Goal: Browse casually: Explore the website without a specific task or goal

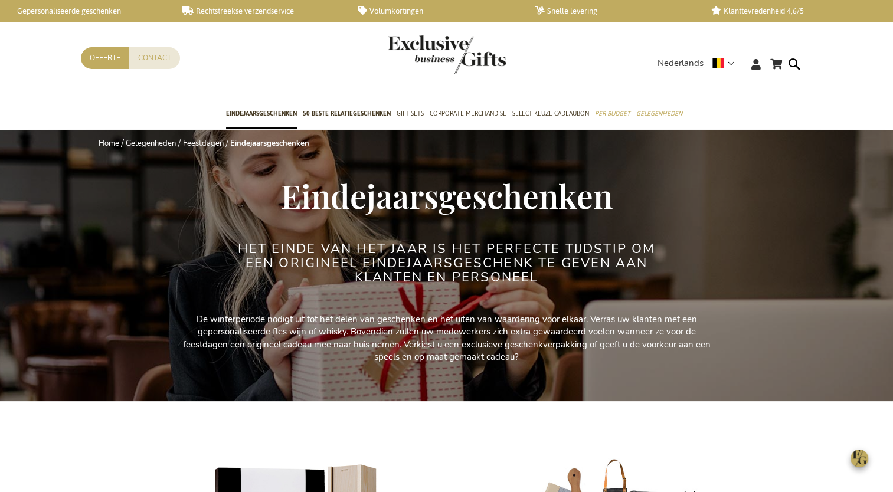
scroll to position [354, 0]
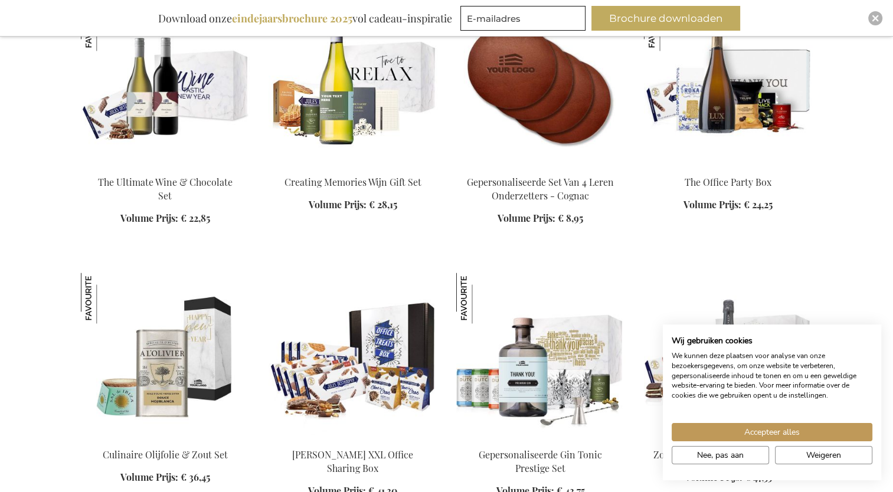
scroll to position [1476, 0]
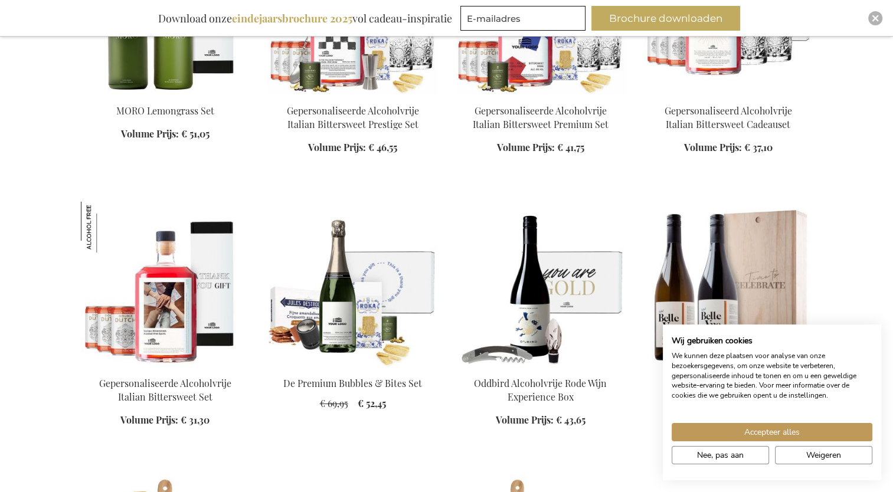
scroll to position [4663, 0]
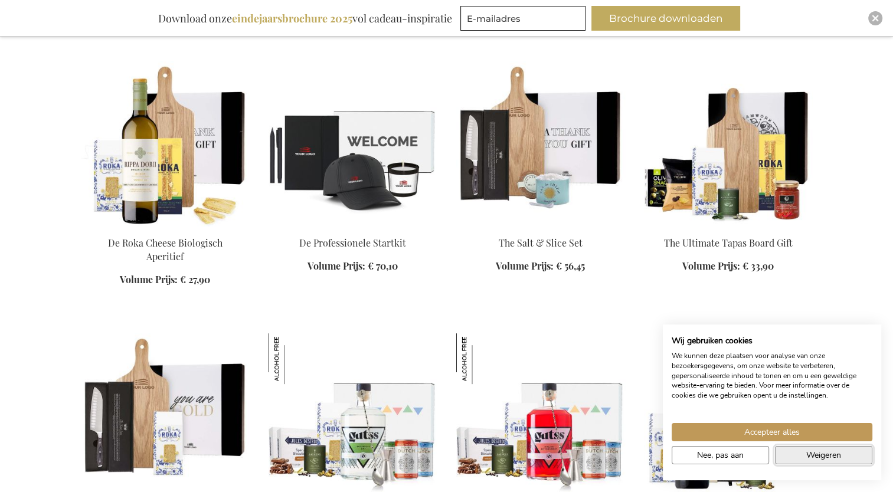
click at [821, 456] on span "Weigeren" at bounding box center [823, 455] width 35 height 12
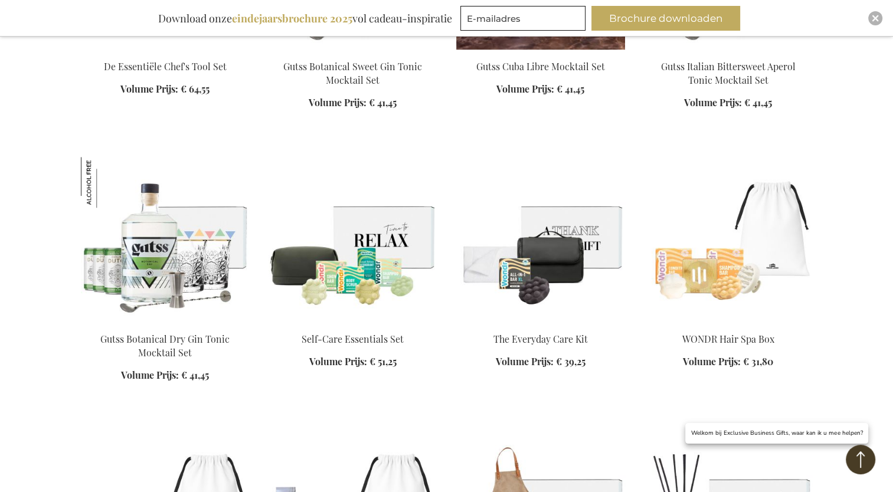
scroll to position [5784, 0]
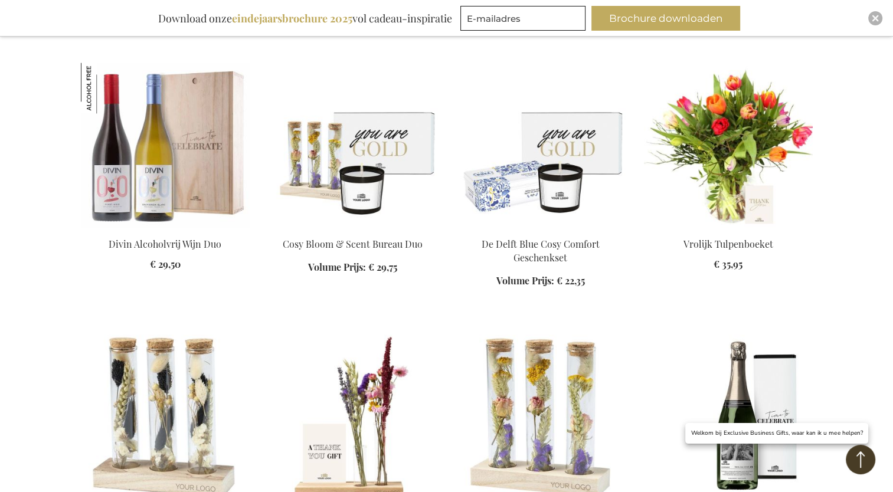
scroll to position [6788, 0]
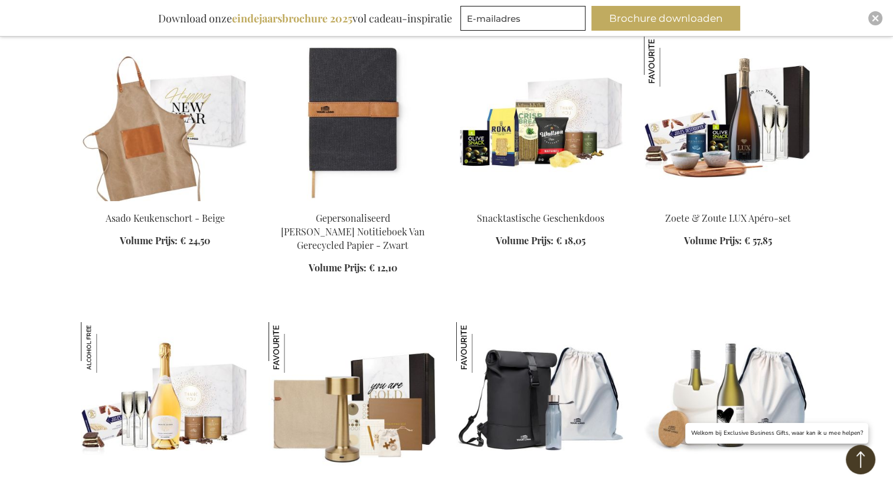
scroll to position [8558, 0]
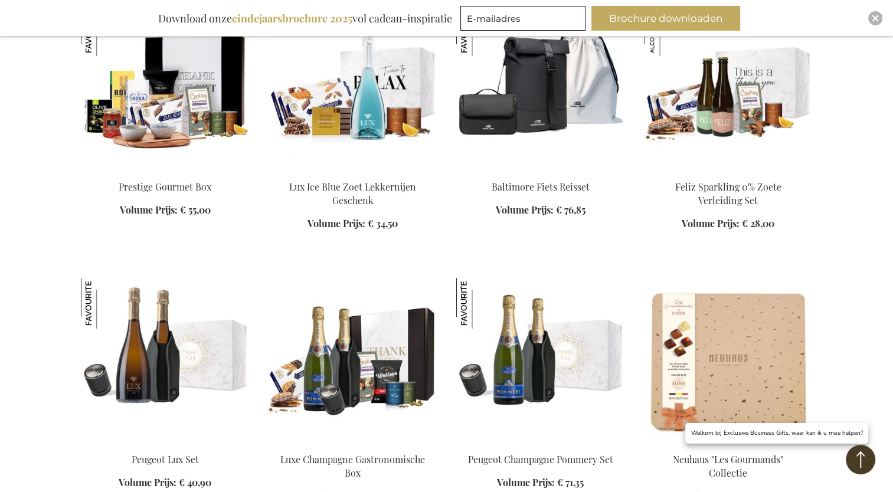
scroll to position [9680, 0]
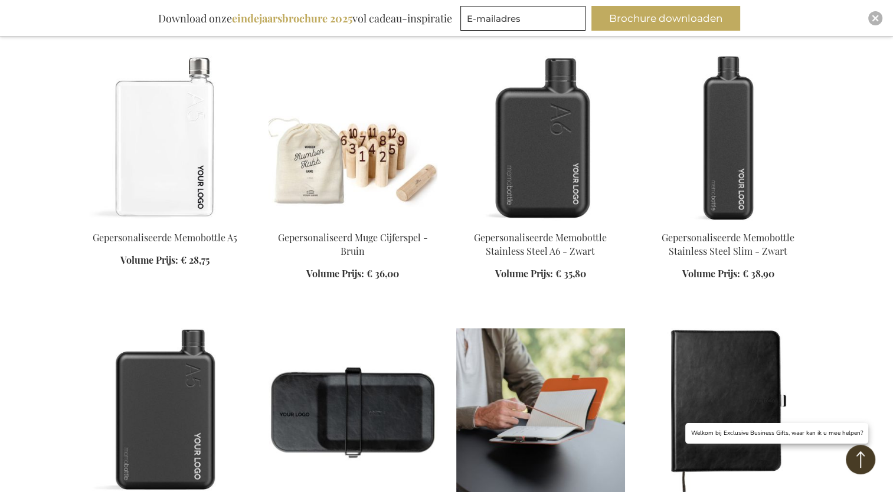
scroll to position [10683, 0]
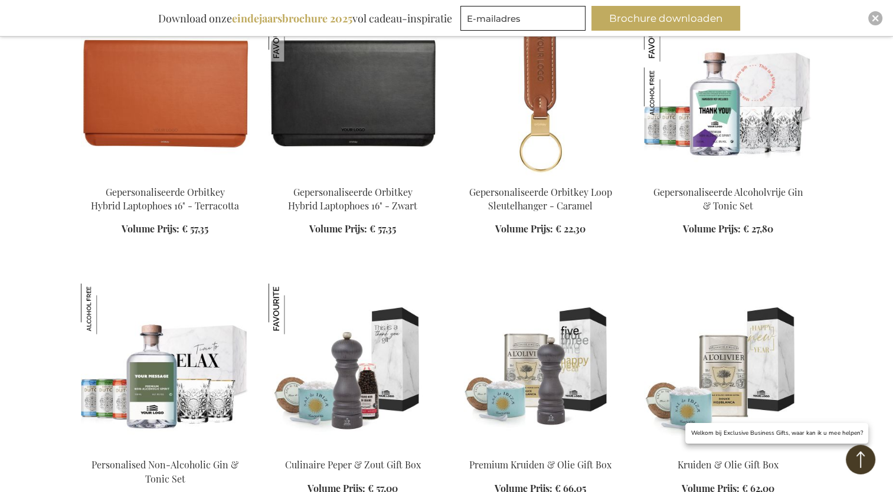
scroll to position [10978, 0]
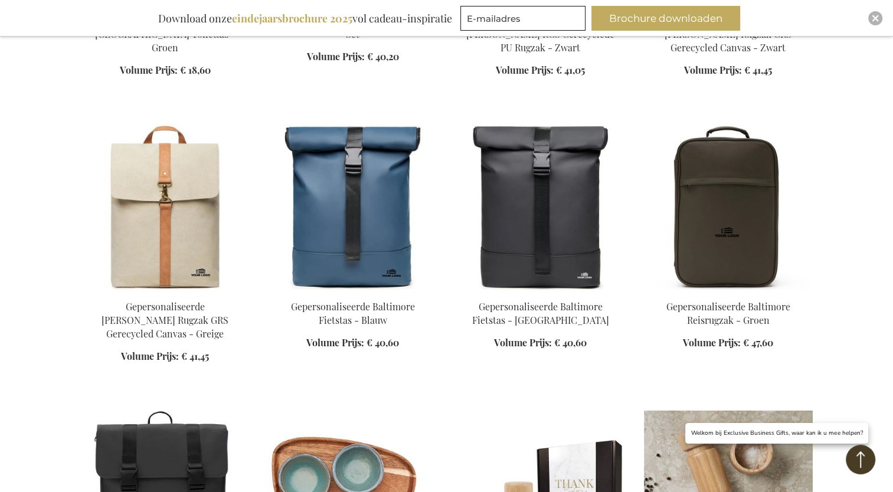
scroll to position [11864, 0]
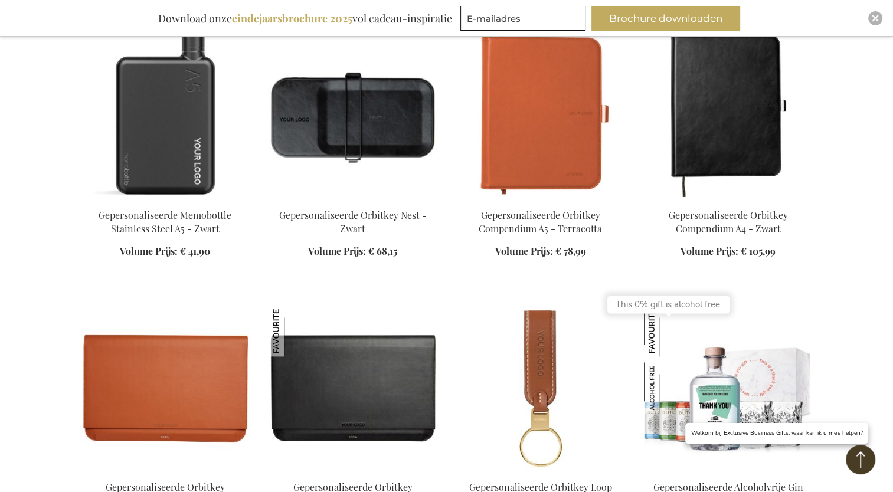
scroll to position [10624, 0]
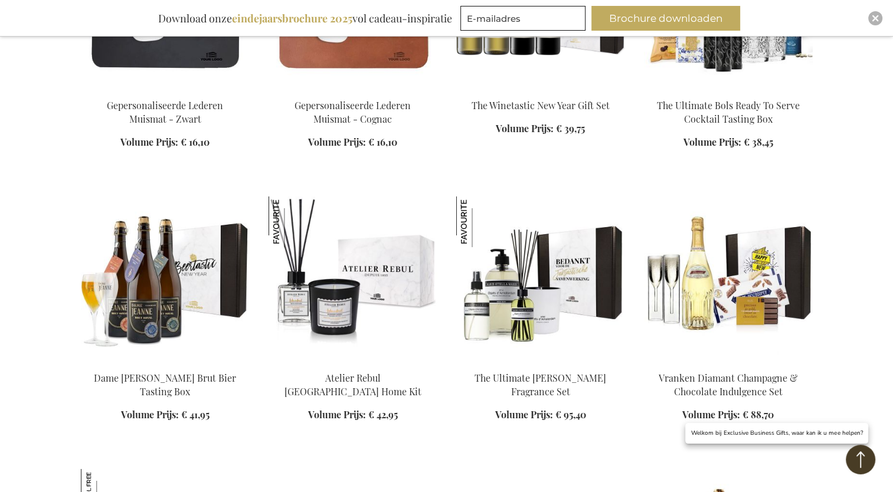
scroll to position [17707, 0]
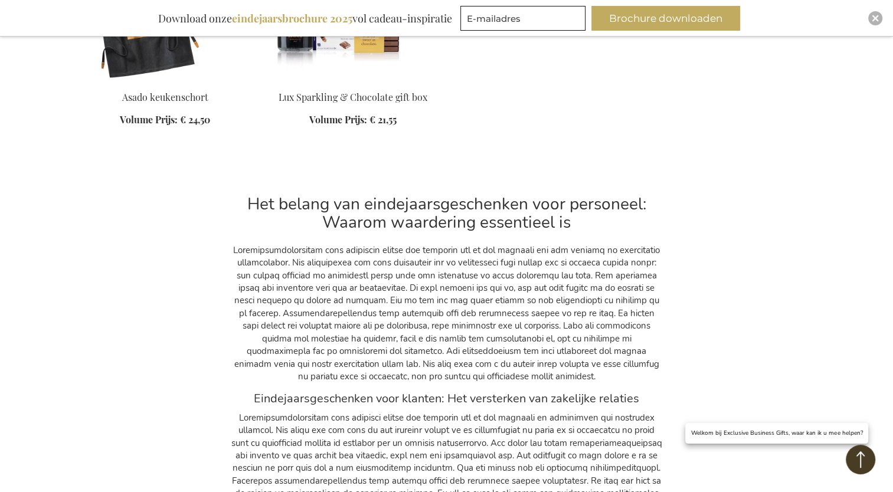
scroll to position [17825, 0]
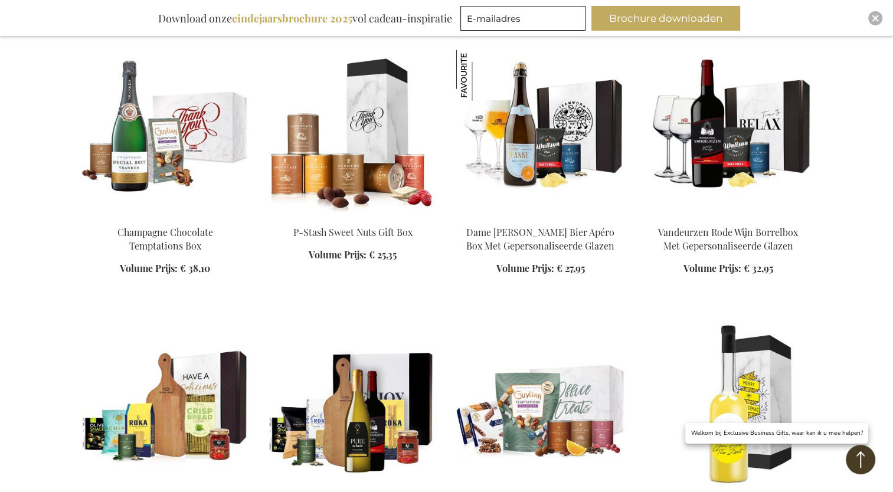
scroll to position [16172, 0]
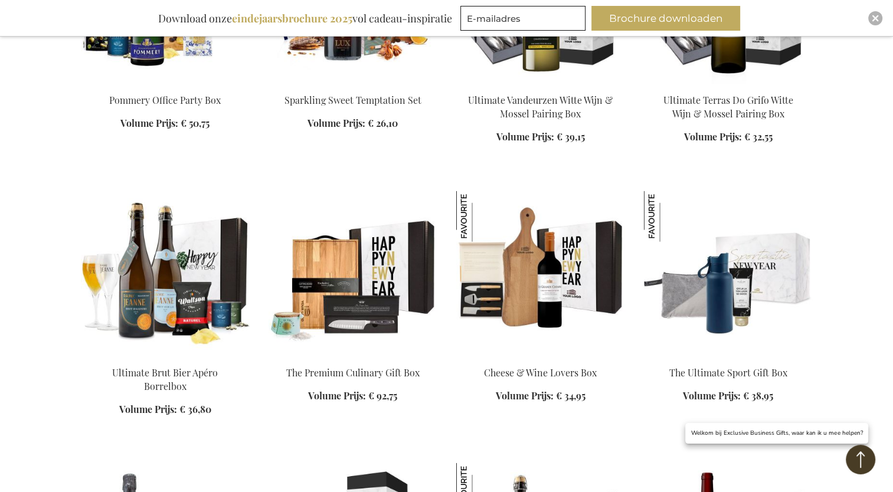
scroll to position [15877, 0]
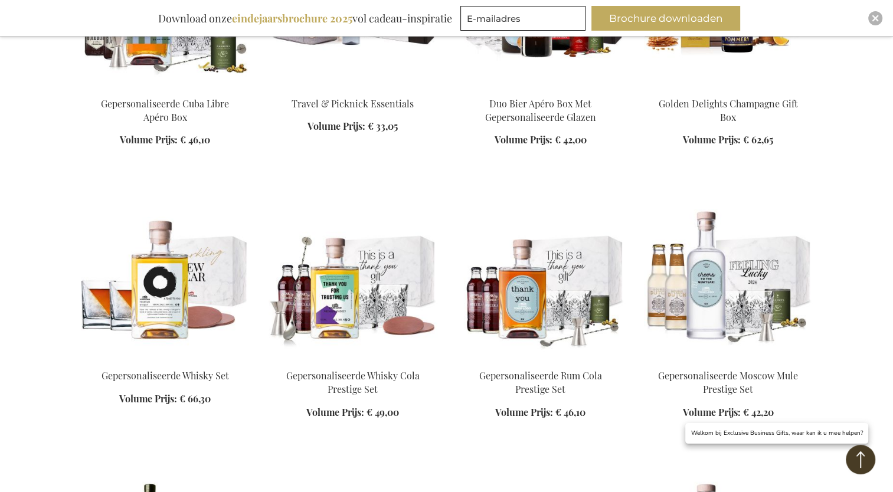
scroll to position [13634, 0]
